Goal: Contribute content: Add original content to the website for others to see

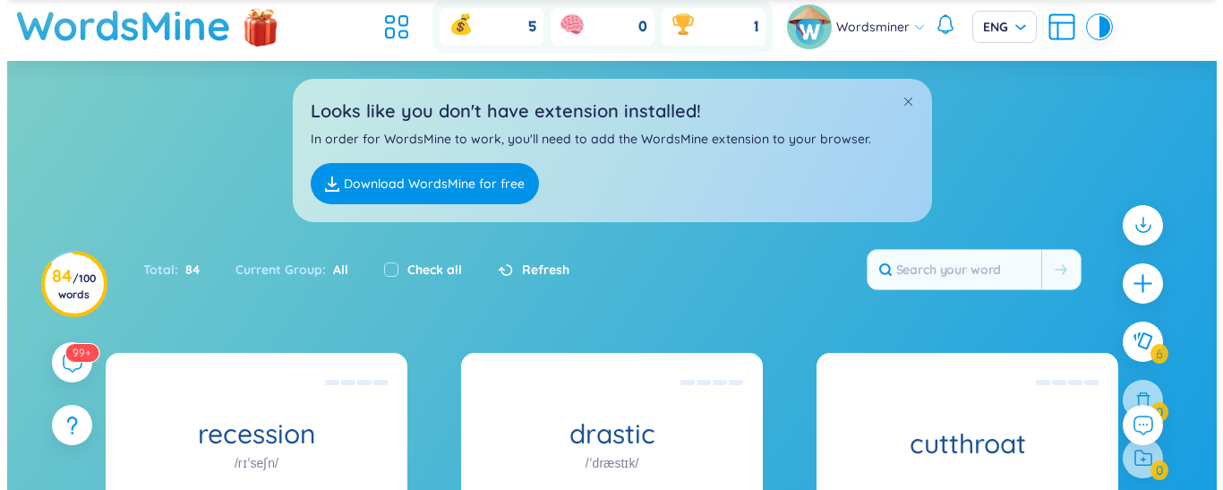
scroll to position [41, 0]
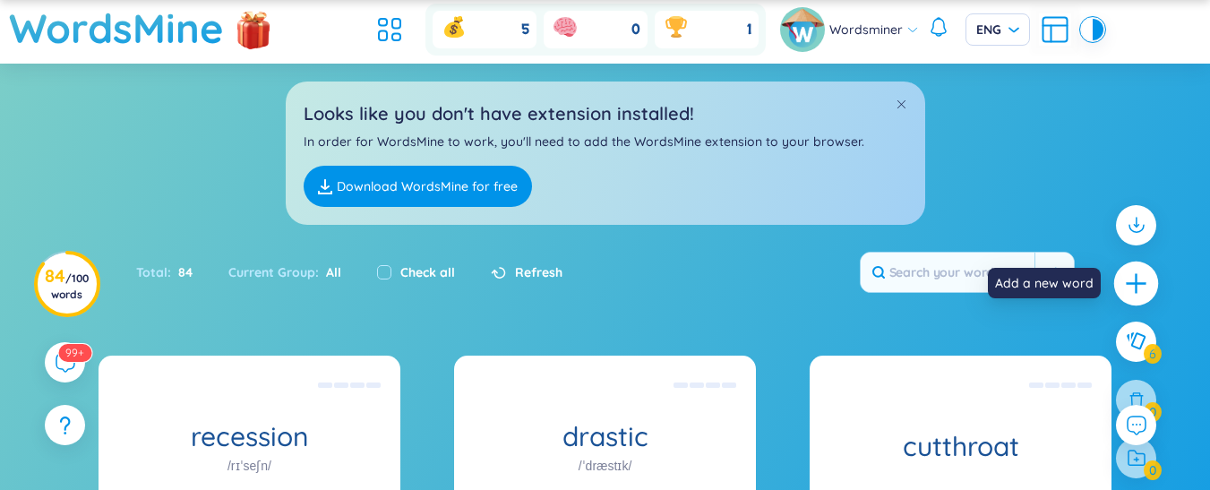
click at [1143, 281] on icon "plus" at bounding box center [1136, 283] width 25 height 25
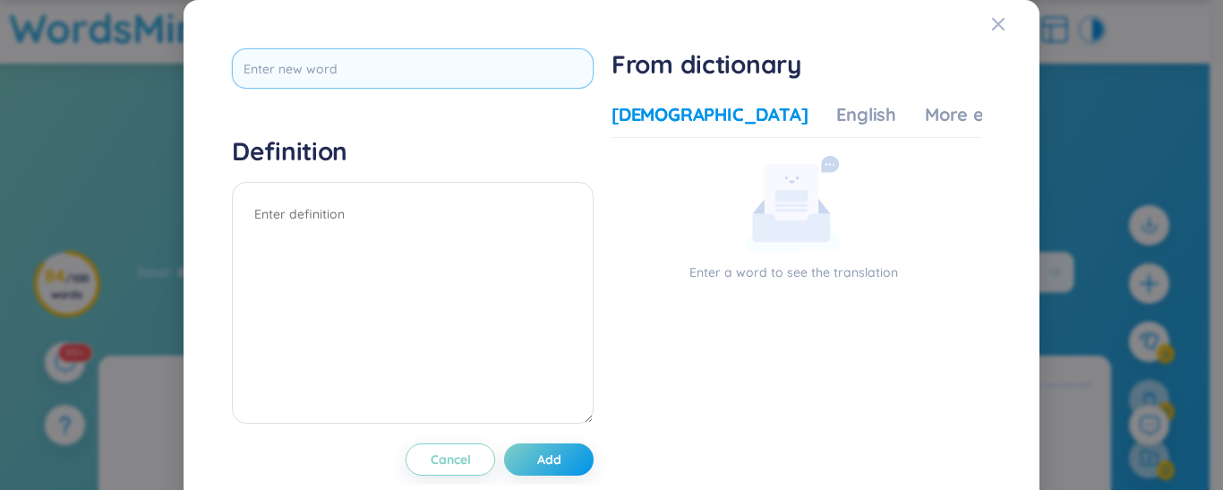
click at [476, 75] on input "text" at bounding box center [413, 68] width 362 height 40
type input "state-of-the-art"
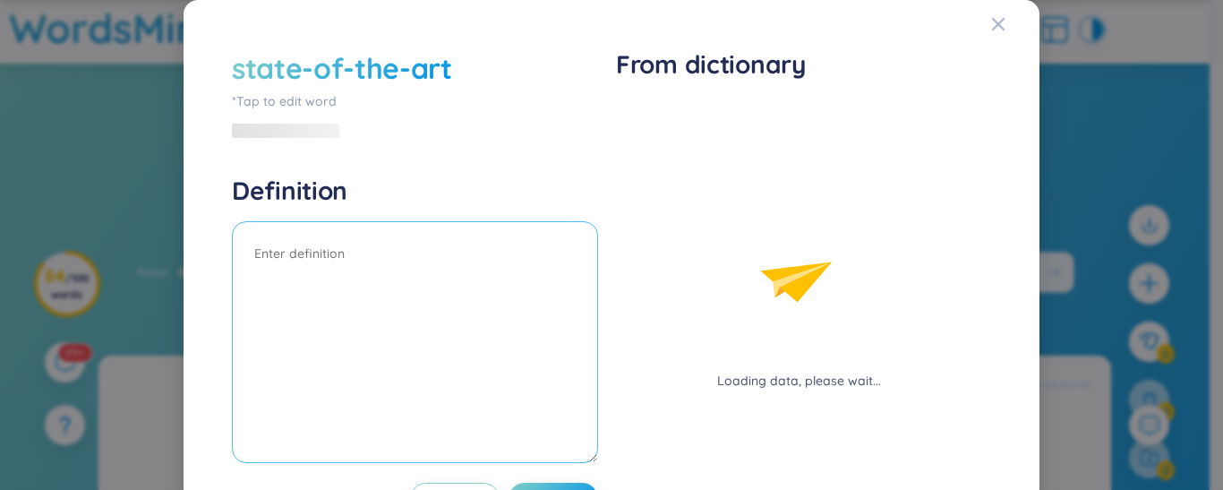
click at [406, 231] on textarea at bounding box center [415, 342] width 366 height 242
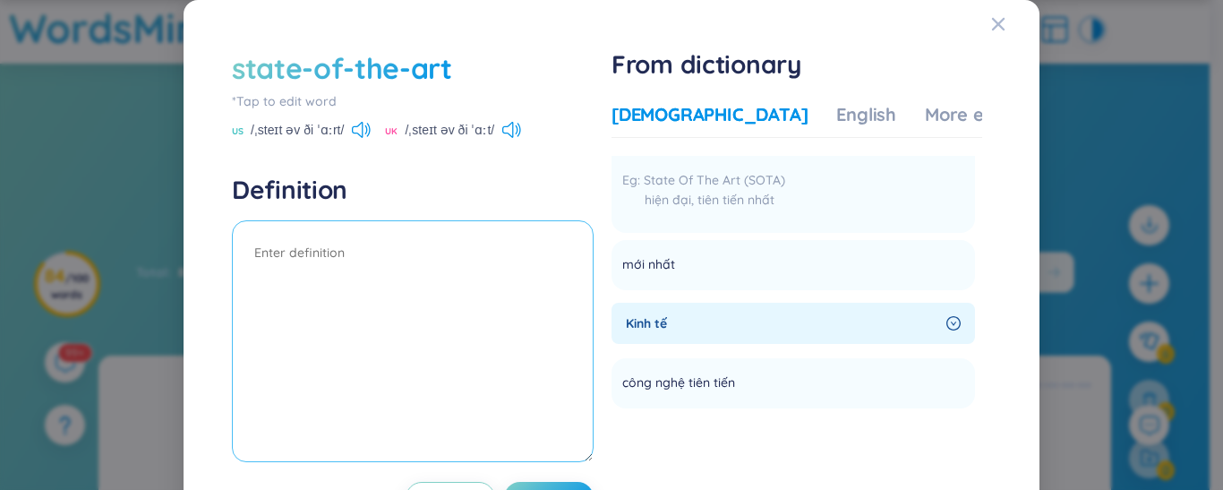
scroll to position [0, 0]
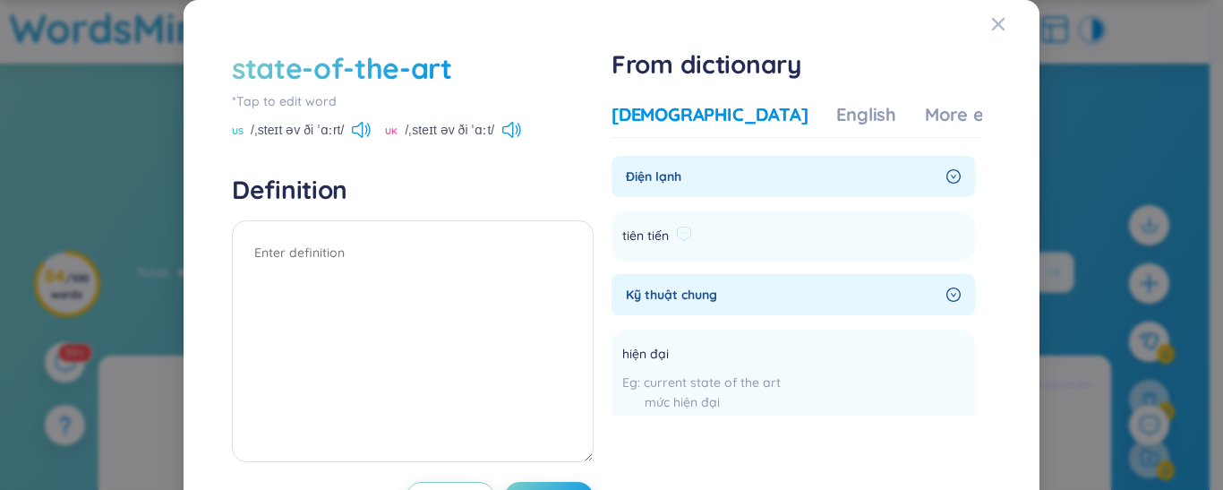
click at [939, 237] on li "tiên tiến Add" at bounding box center [794, 236] width 364 height 50
click at [946, 175] on icon "right-circle" at bounding box center [953, 176] width 14 height 14
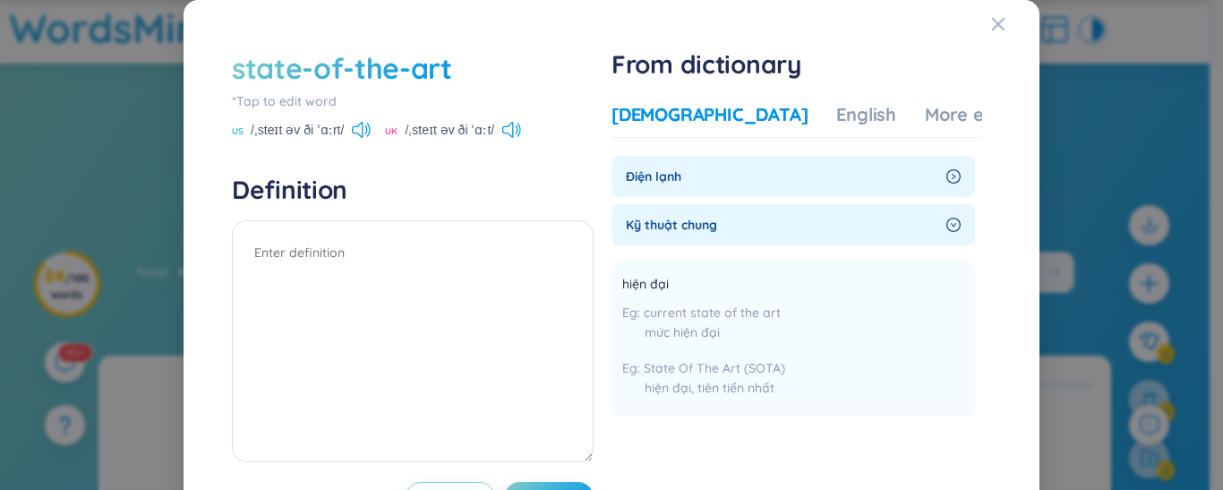
click at [952, 175] on icon "right-circle" at bounding box center [954, 177] width 4 height 6
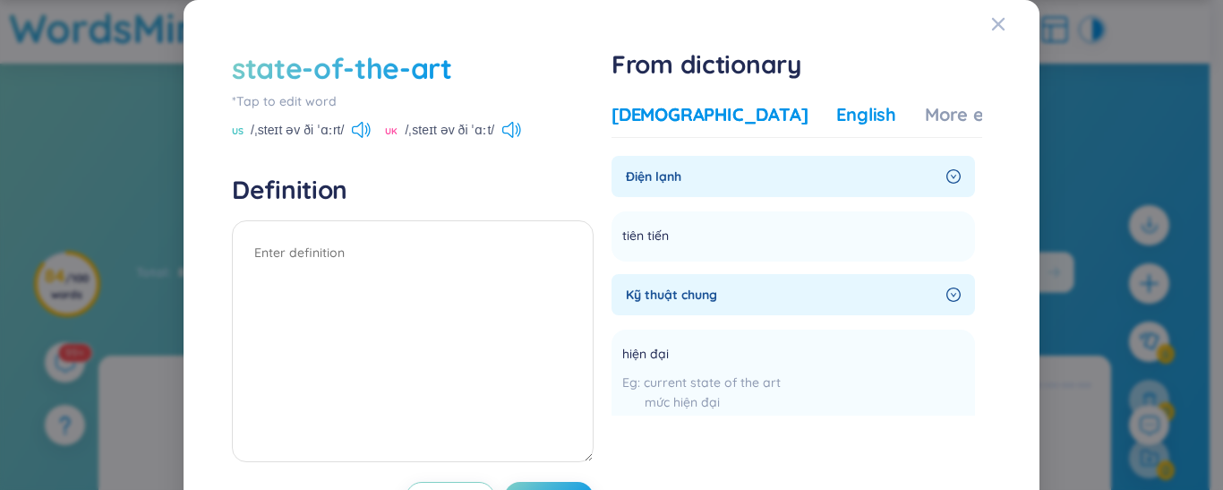
click at [836, 111] on div "English" at bounding box center [866, 114] width 60 height 25
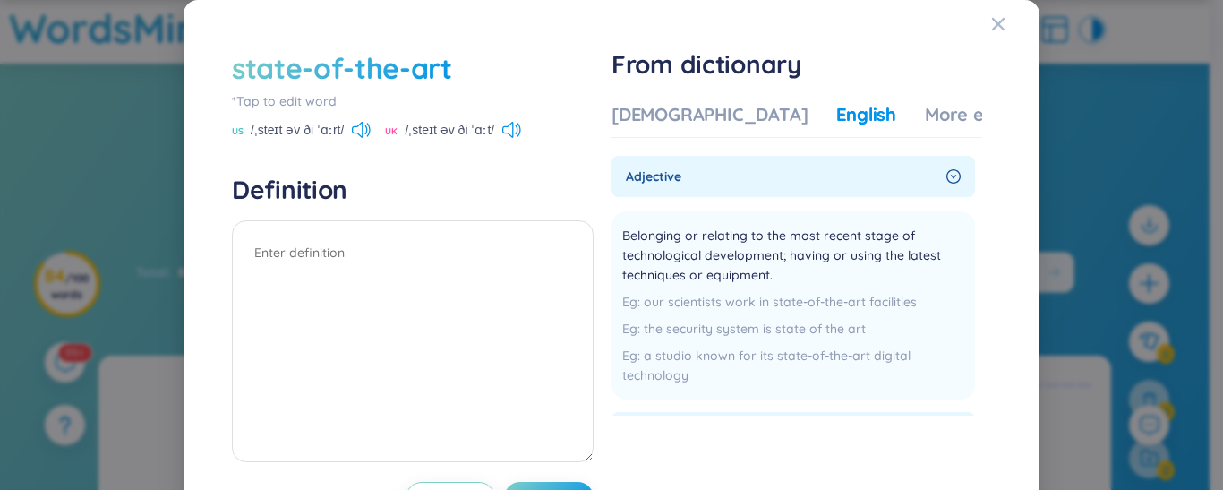
click at [946, 182] on icon "right-circle" at bounding box center [953, 176] width 14 height 14
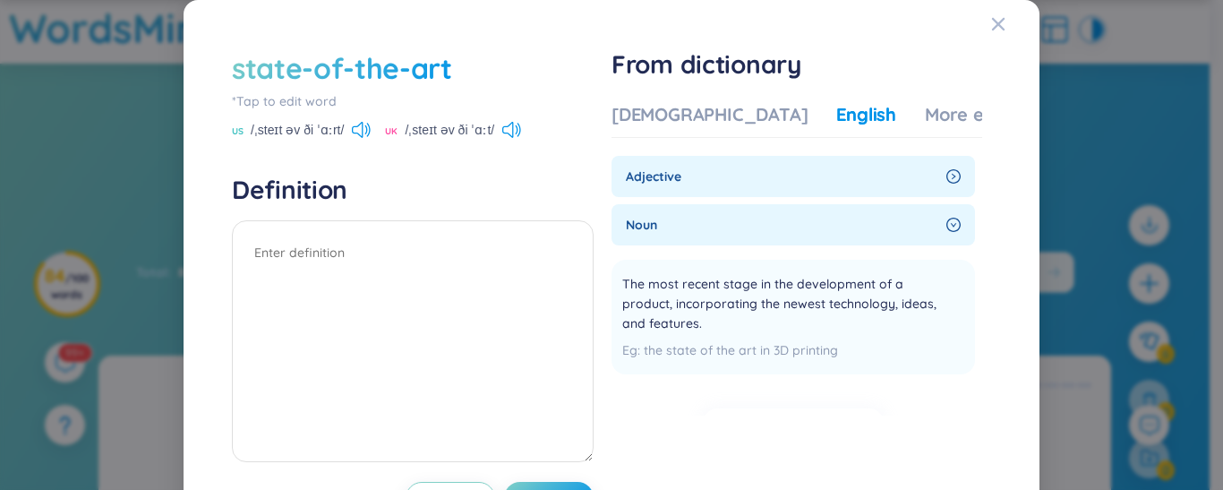
click at [946, 182] on icon "right-circle" at bounding box center [953, 176] width 14 height 14
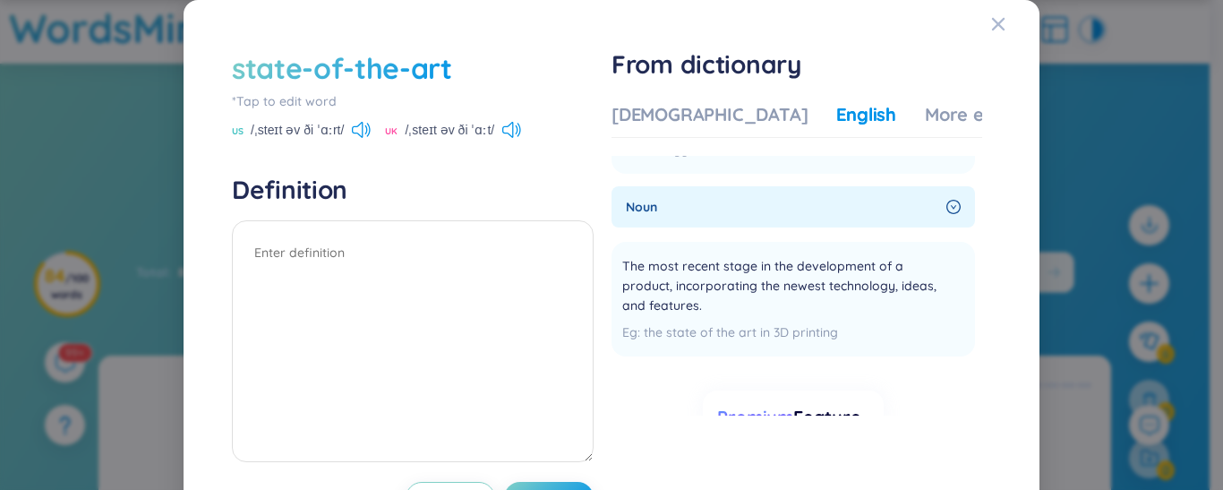
scroll to position [231, 0]
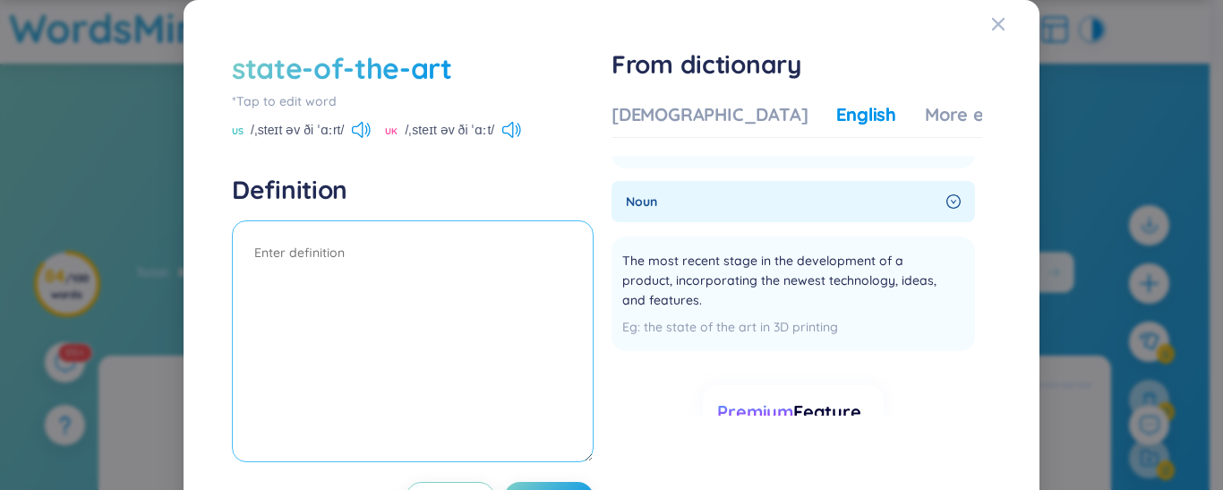
drag, startPoint x: 432, startPoint y: 253, endPoint x: 465, endPoint y: 317, distance: 72.1
click at [465, 317] on textarea at bounding box center [413, 341] width 362 height 242
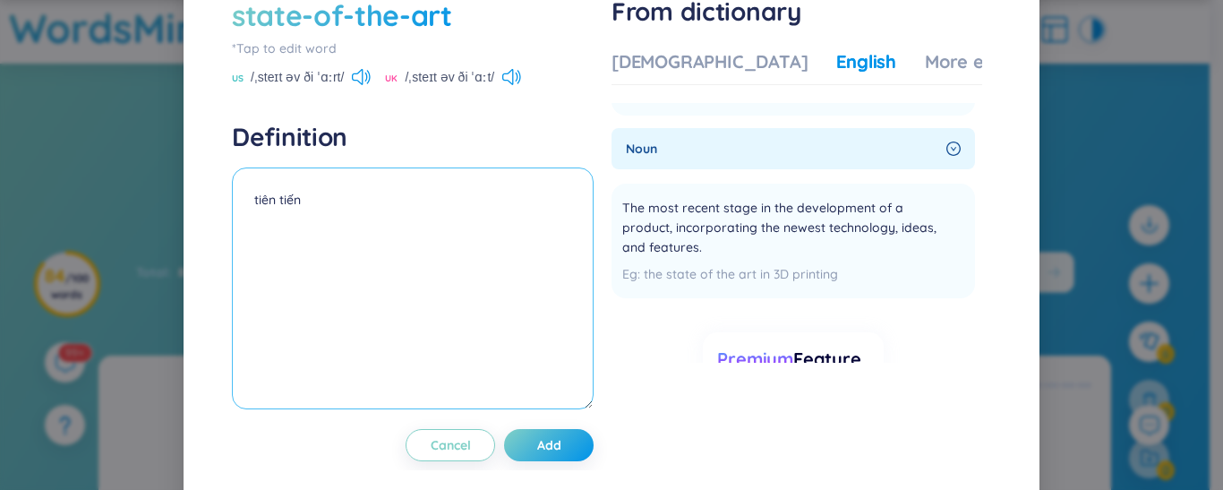
click at [253, 212] on textarea "tiên tiến" at bounding box center [413, 288] width 362 height 242
type textarea "(adj) tiên tiến"
click at [546, 449] on span "Add" at bounding box center [549, 445] width 24 height 18
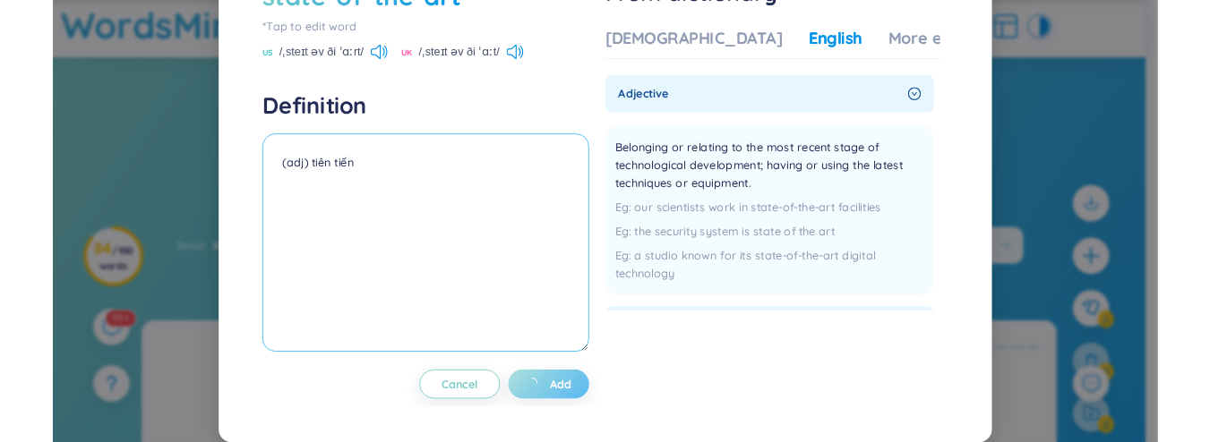
scroll to position [0, 0]
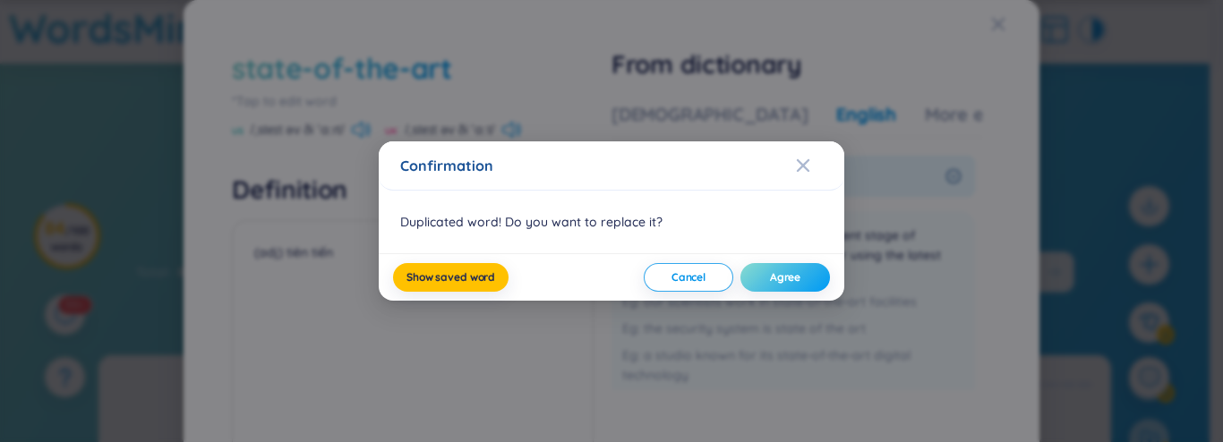
click at [774, 283] on span "Agree" at bounding box center [785, 277] width 30 height 14
